Goal: Transaction & Acquisition: Purchase product/service

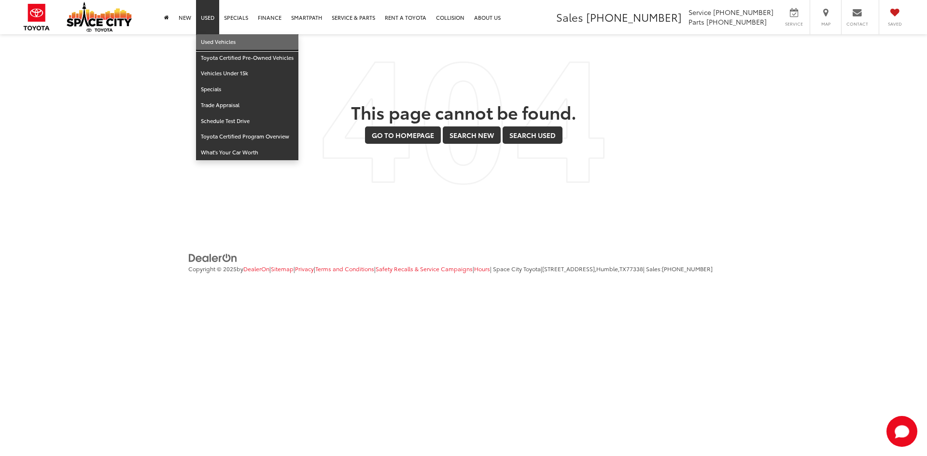
drag, startPoint x: 207, startPoint y: 44, endPoint x: 214, endPoint y: 46, distance: 7.6
click at [207, 44] on link "Used Vehicles" at bounding box center [247, 42] width 102 height 16
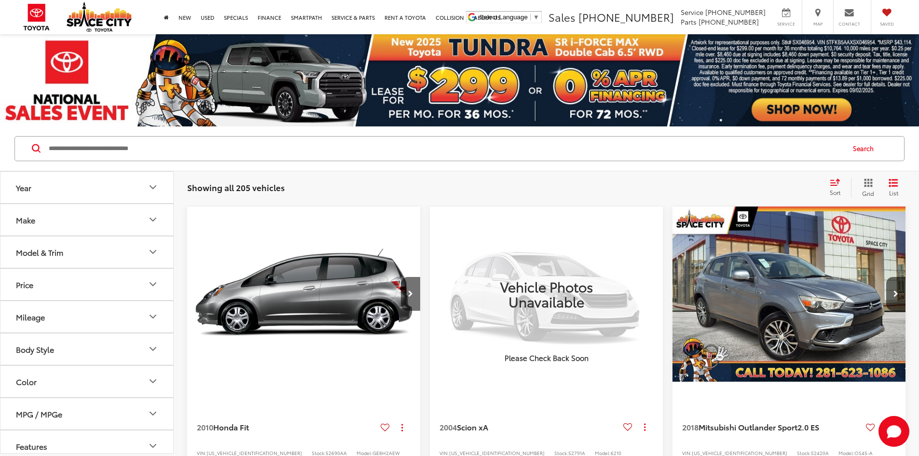
click at [127, 223] on button "Make" at bounding box center [87, 219] width 174 height 31
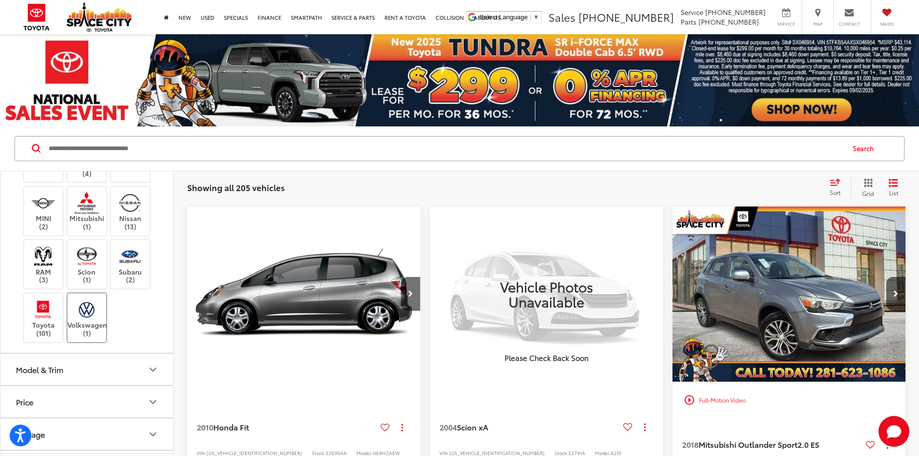
scroll to position [434, 0]
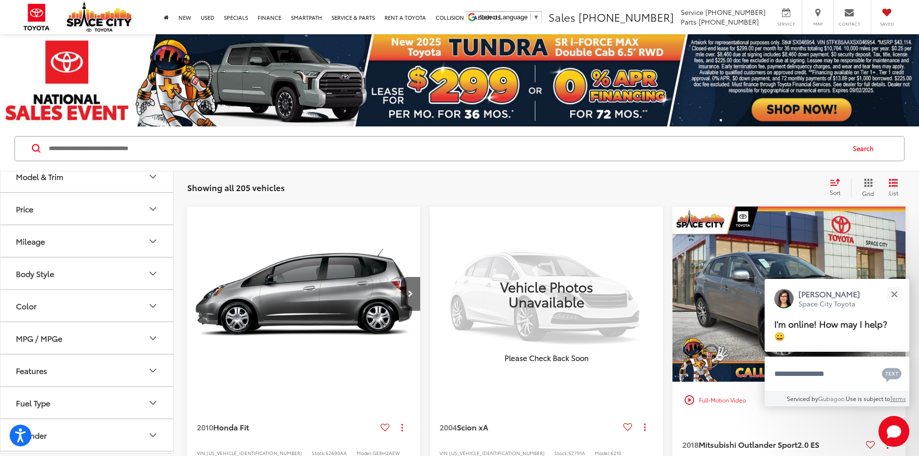
click at [48, 128] on img at bounding box center [43, 116] width 27 height 23
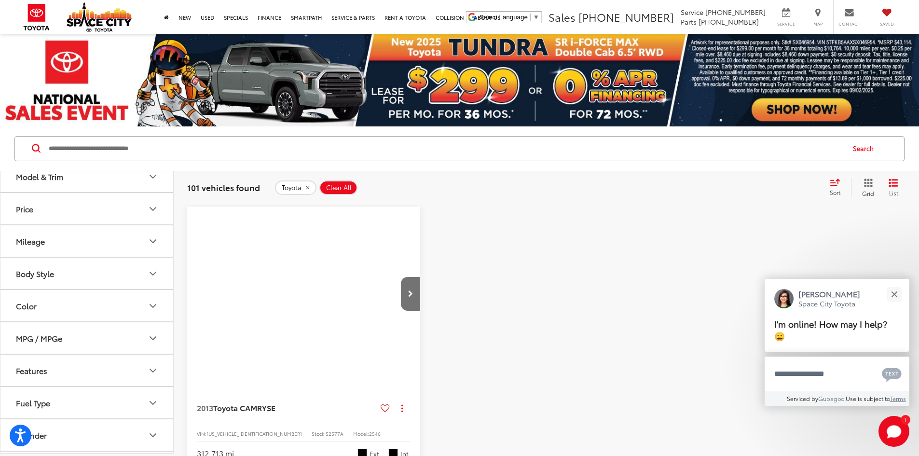
click at [99, 192] on button "Model & Trim" at bounding box center [87, 176] width 174 height 31
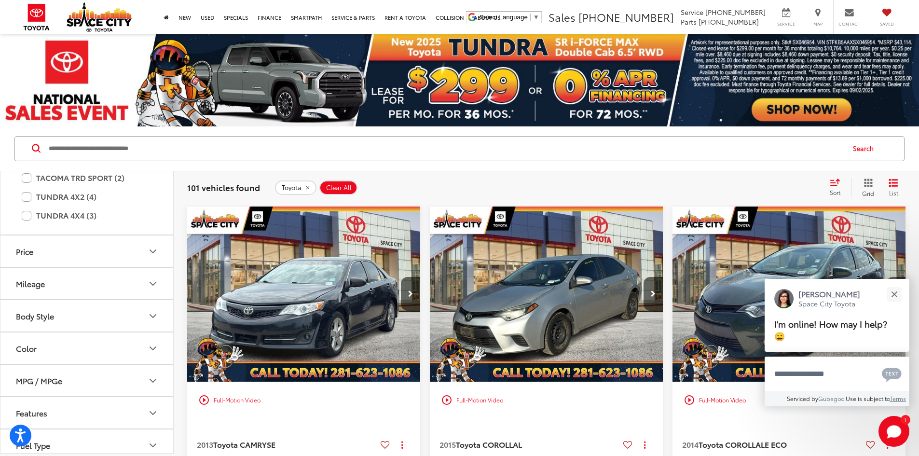
scroll to position [869, 0]
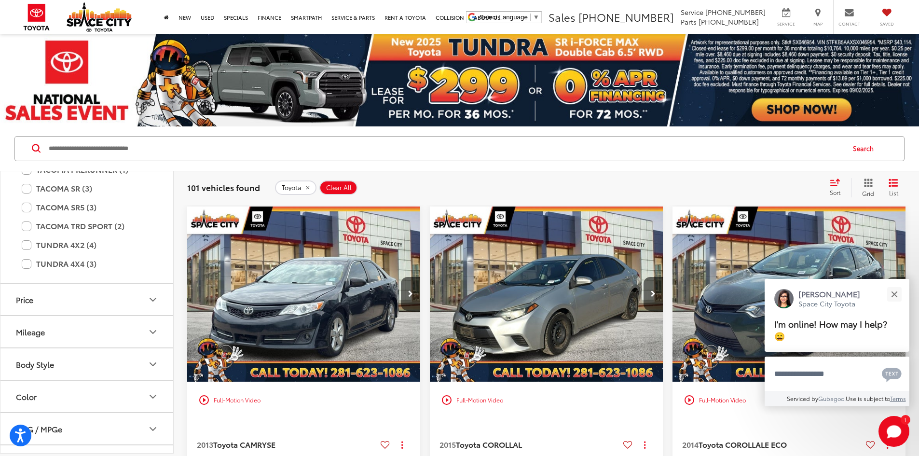
click at [28, 103] on label "SEQUOIA 4WD (2)" at bounding box center [87, 94] width 130 height 17
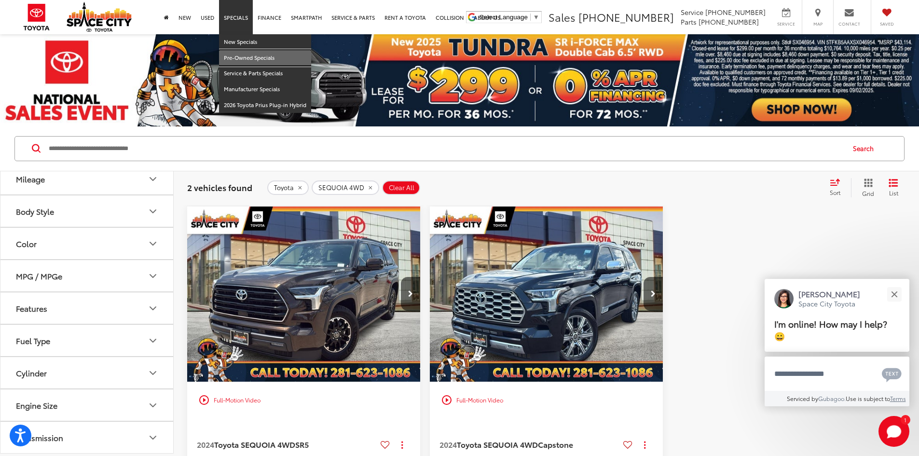
click at [244, 58] on link "Pre-Owned Specials" at bounding box center [265, 58] width 92 height 16
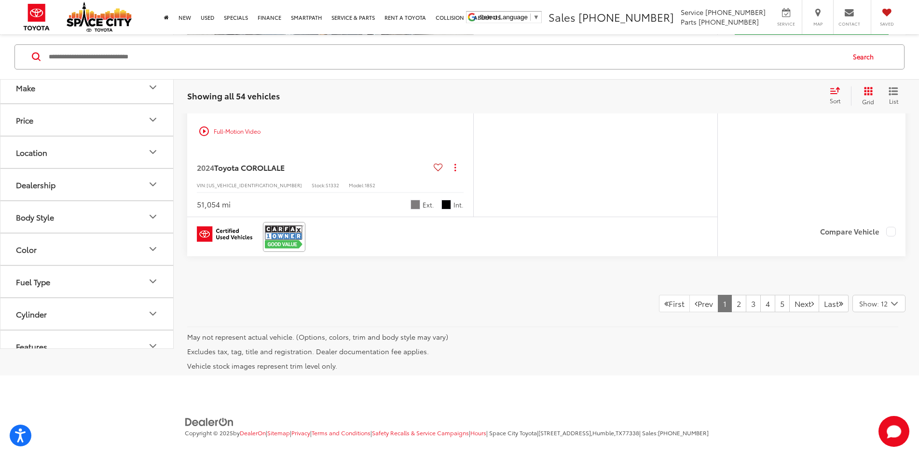
scroll to position [5192, 0]
